Goal: Check status: Check status

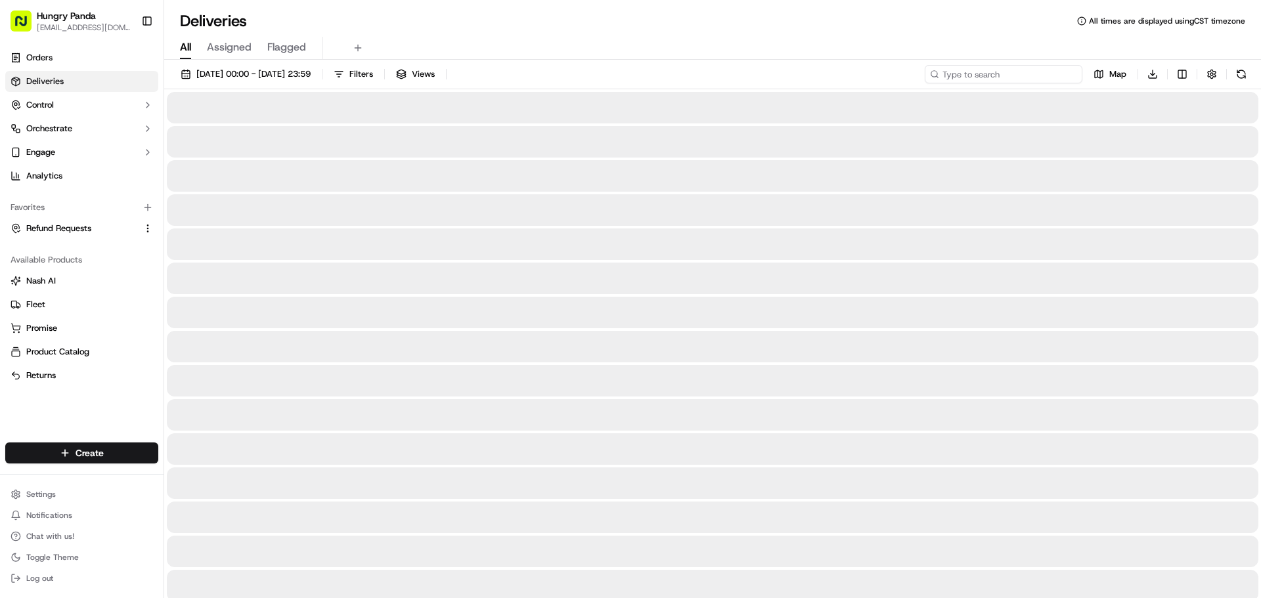
click at [1008, 69] on input at bounding box center [1004, 74] width 158 height 18
paste input "3496266978757791711722"
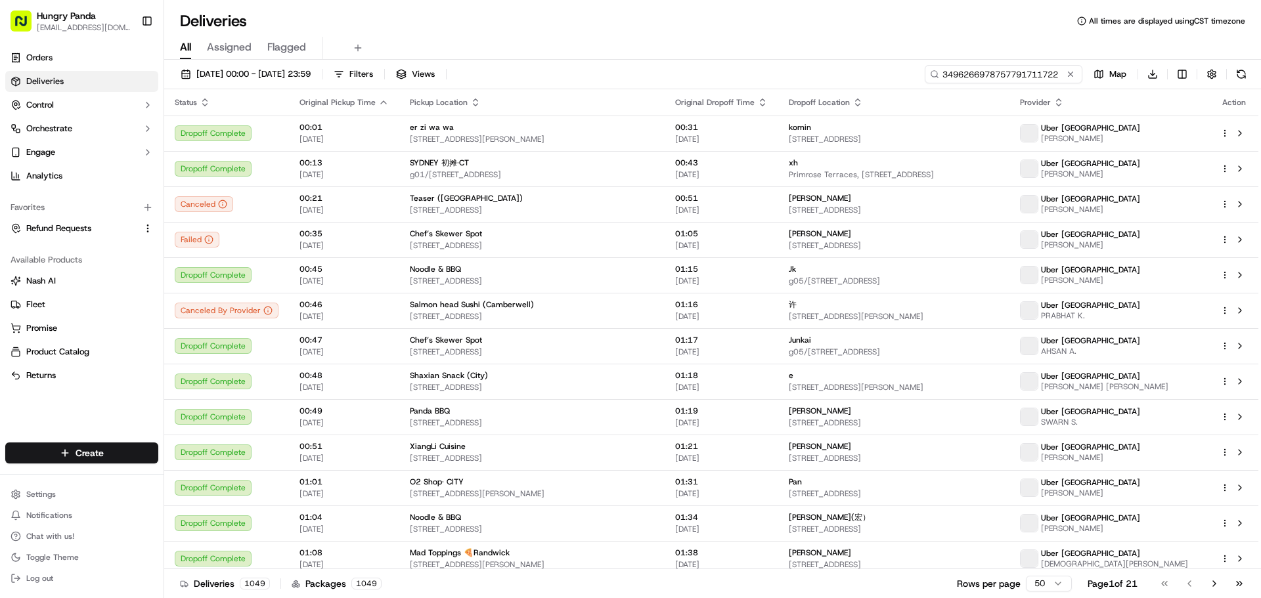
type input "3496266978757791711722"
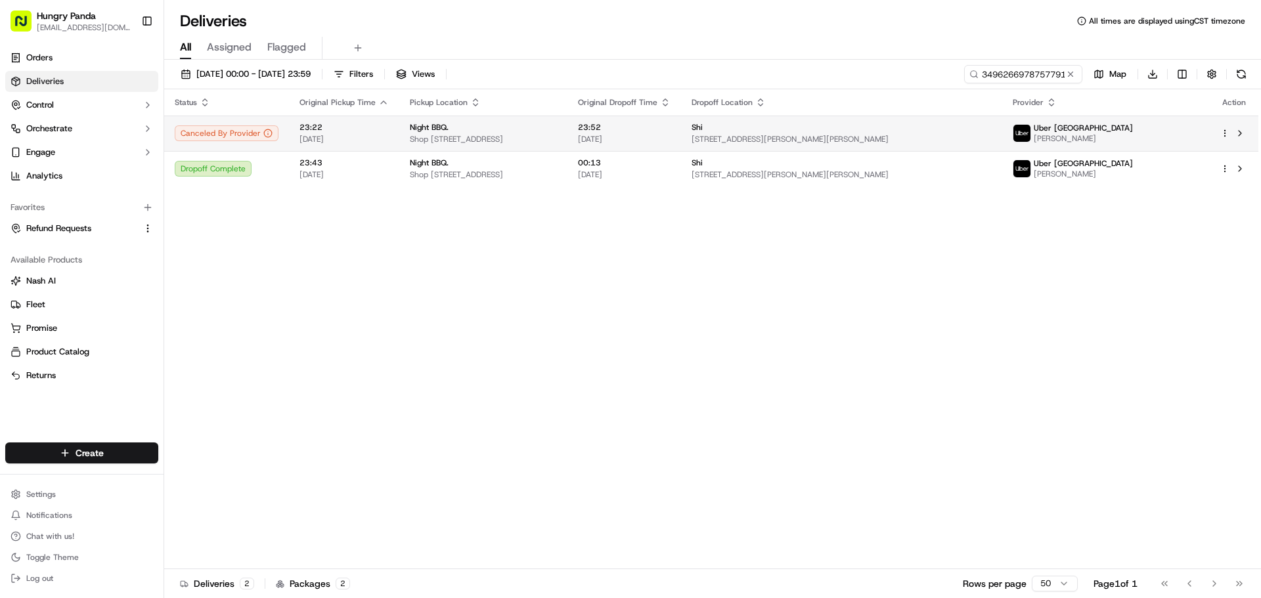
click at [1030, 132] on img at bounding box center [1021, 133] width 17 height 17
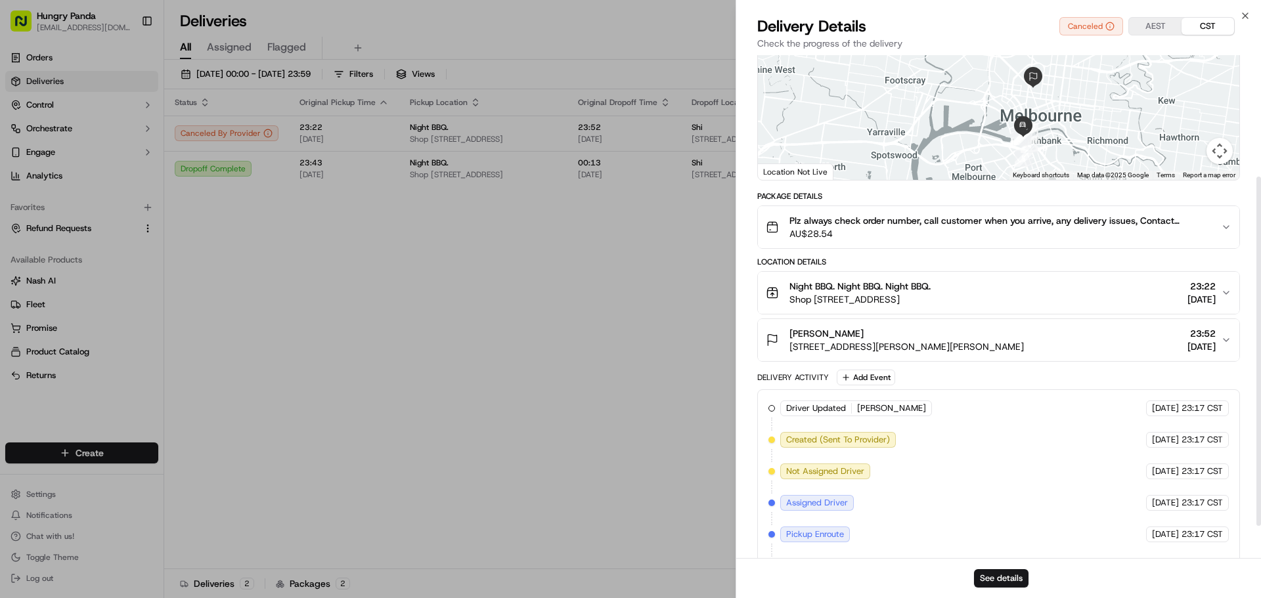
scroll to position [221, 0]
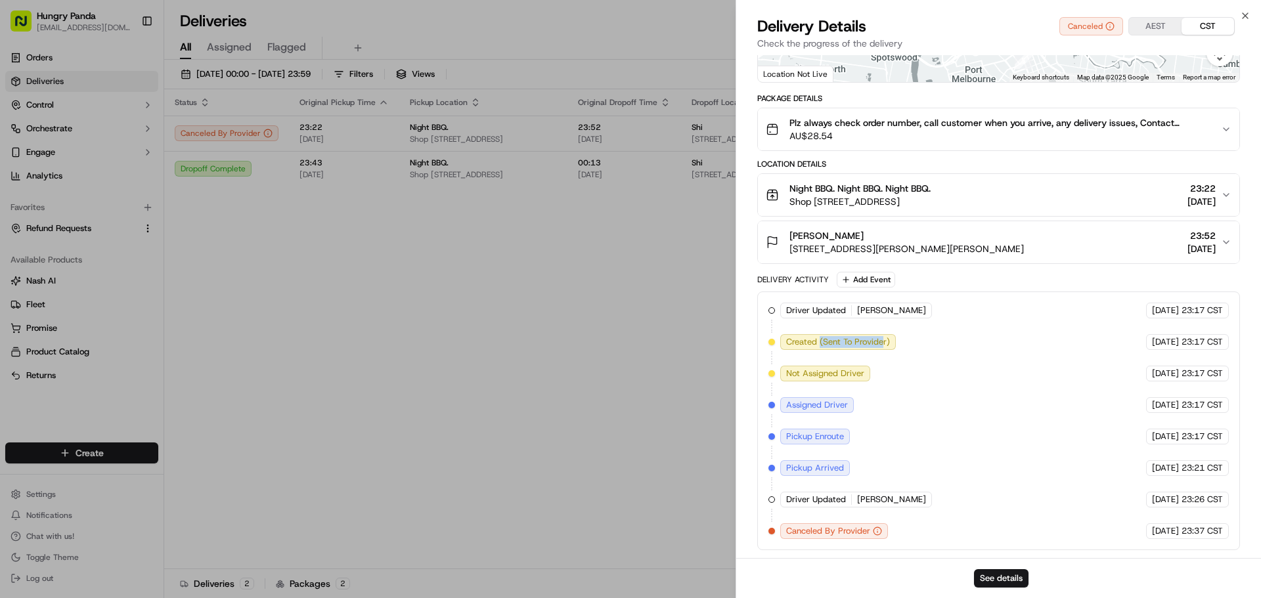
click at [898, 344] on div "Driver Updated [PERSON_NAME] Uber [GEOGRAPHIC_DATA] [DATE] 23:17 CST Created (S…" at bounding box center [998, 421] width 460 height 236
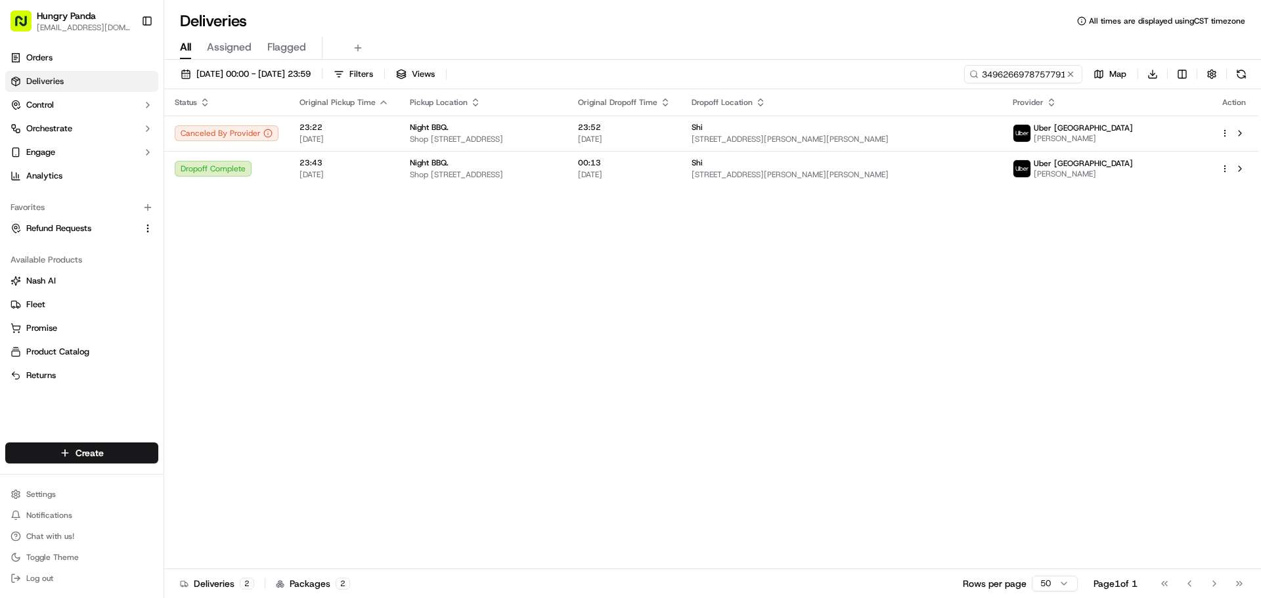
drag, startPoint x: 203, startPoint y: 382, endPoint x: 183, endPoint y: 370, distance: 23.0
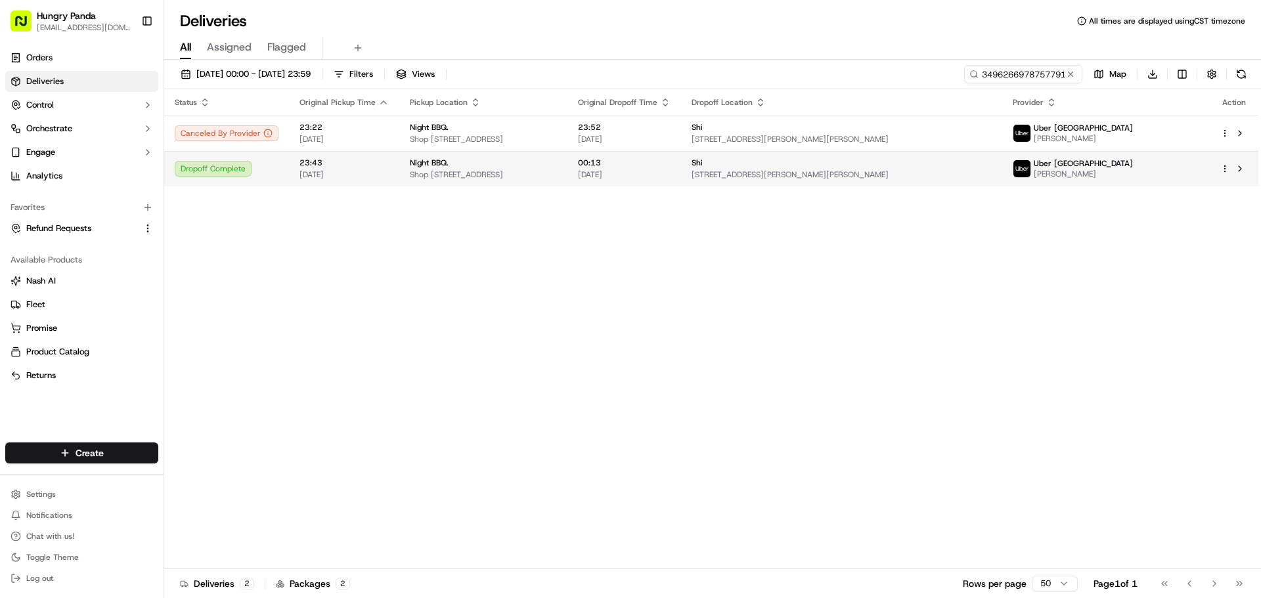
click at [1030, 166] on img at bounding box center [1021, 168] width 17 height 17
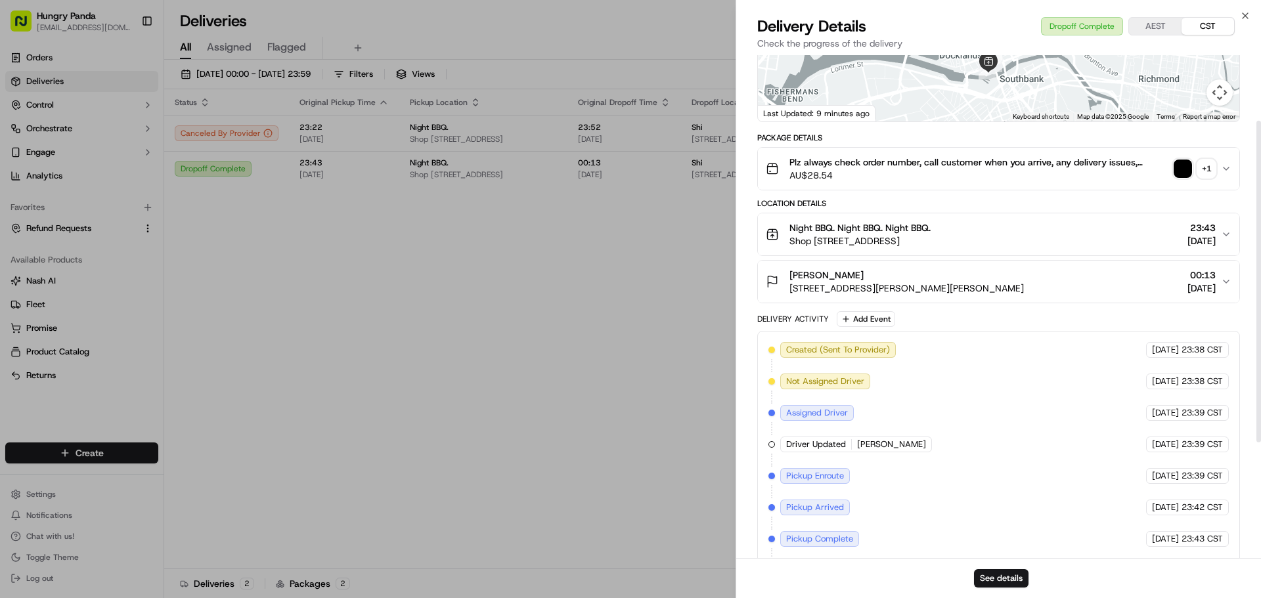
scroll to position [87, 0]
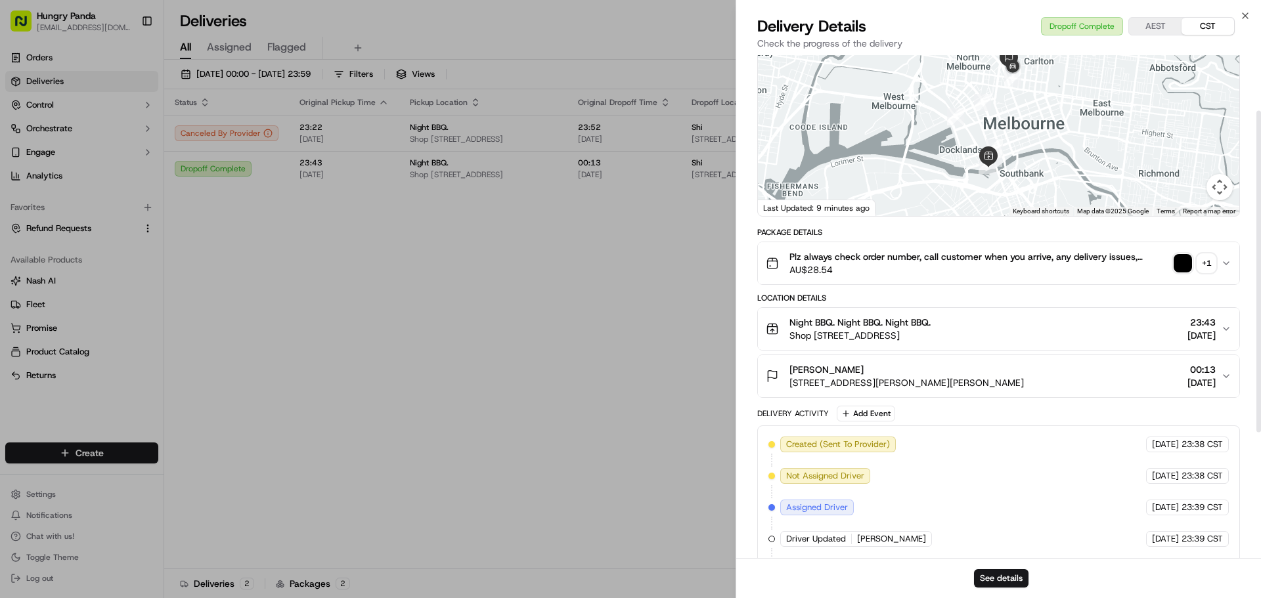
click at [1185, 250] on div "Plz always check order number, call customer when you arrive, any delivery issu…" at bounding box center [993, 263] width 455 height 26
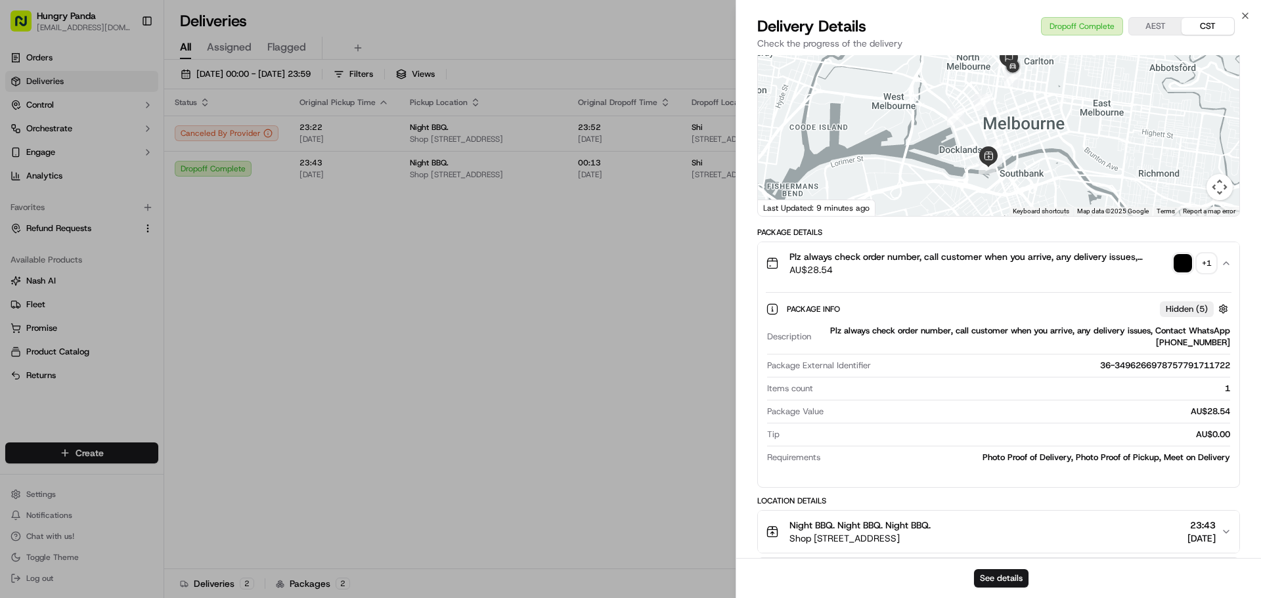
click at [1177, 263] on img "button" at bounding box center [1183, 263] width 18 height 18
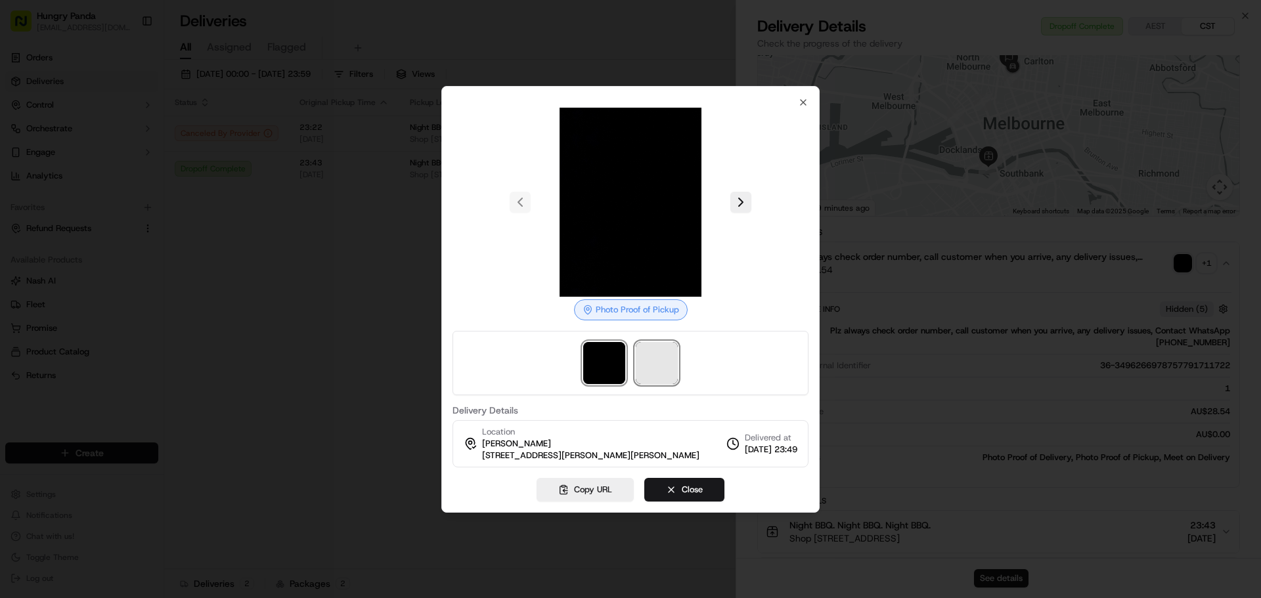
click at [665, 365] on span at bounding box center [657, 363] width 42 height 42
drag, startPoint x: 607, startPoint y: 359, endPoint x: 650, endPoint y: 361, distance: 42.8
click at [608, 359] on img at bounding box center [604, 363] width 42 height 42
click at [650, 361] on img at bounding box center [657, 363] width 42 height 42
click at [618, 364] on img at bounding box center [604, 363] width 42 height 42
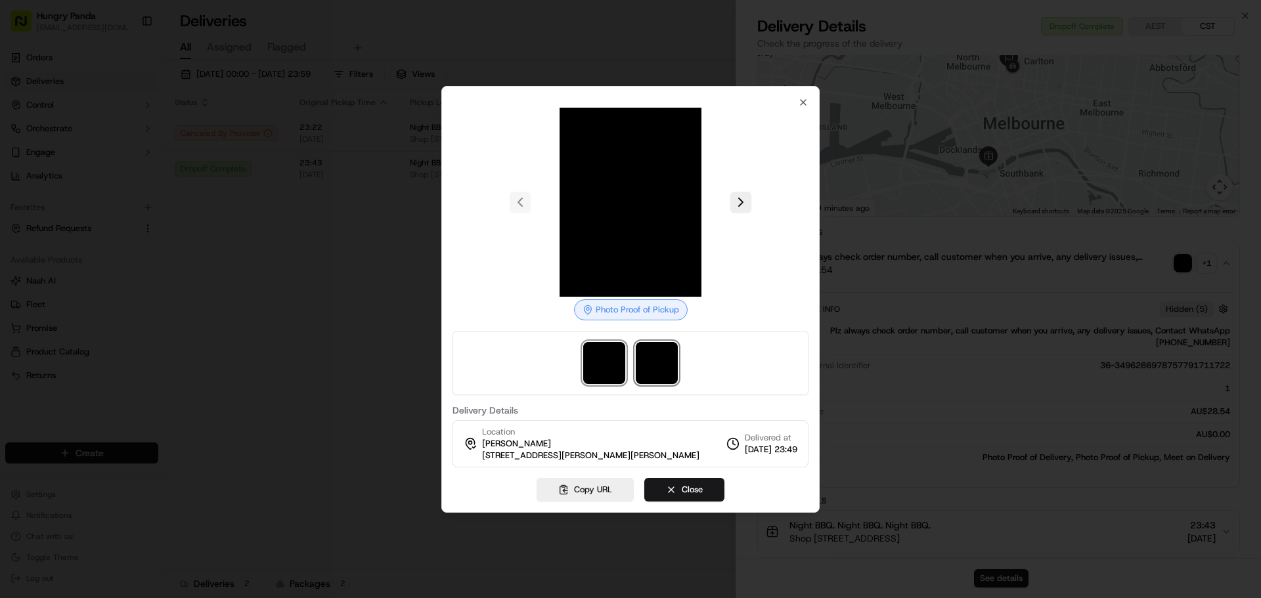
click at [651, 365] on img at bounding box center [657, 363] width 42 height 42
